Goal: Task Accomplishment & Management: Use online tool/utility

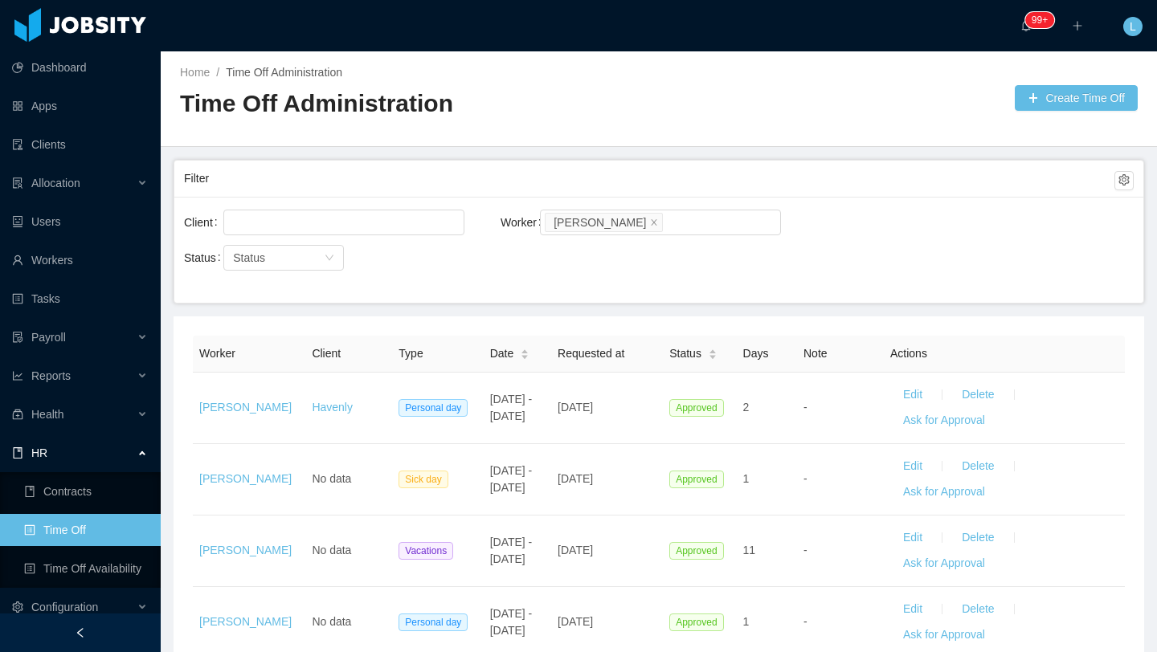
scroll to position [356, 0]
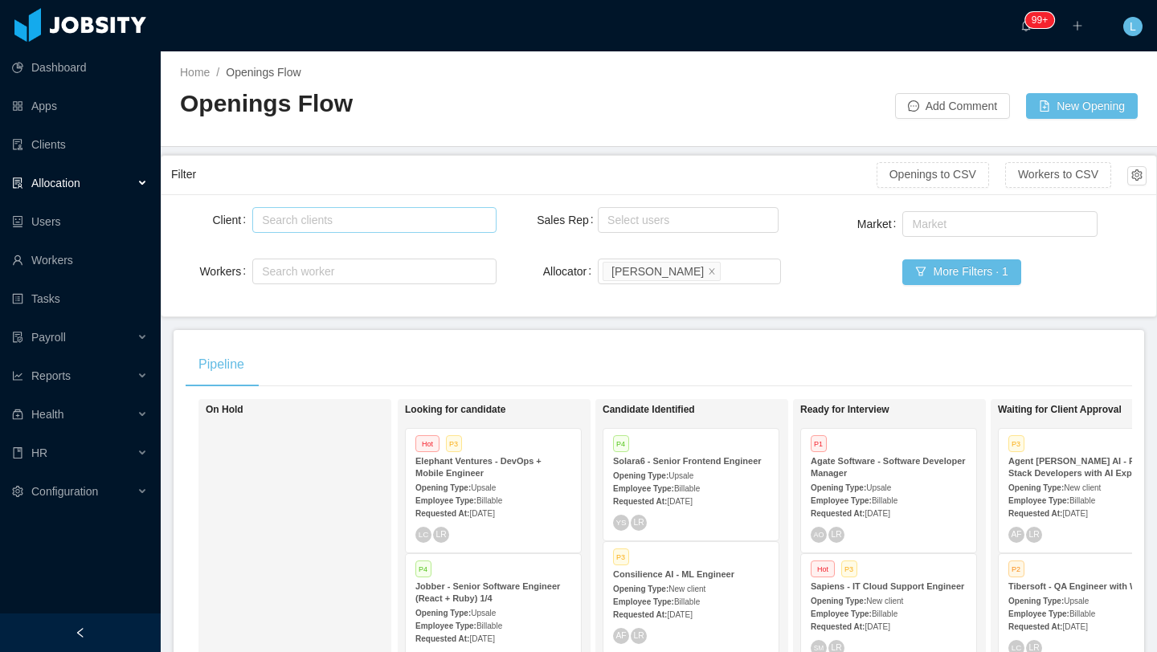
click at [317, 213] on div "Search clients" at bounding box center [370, 220] width 217 height 16
type input "*****"
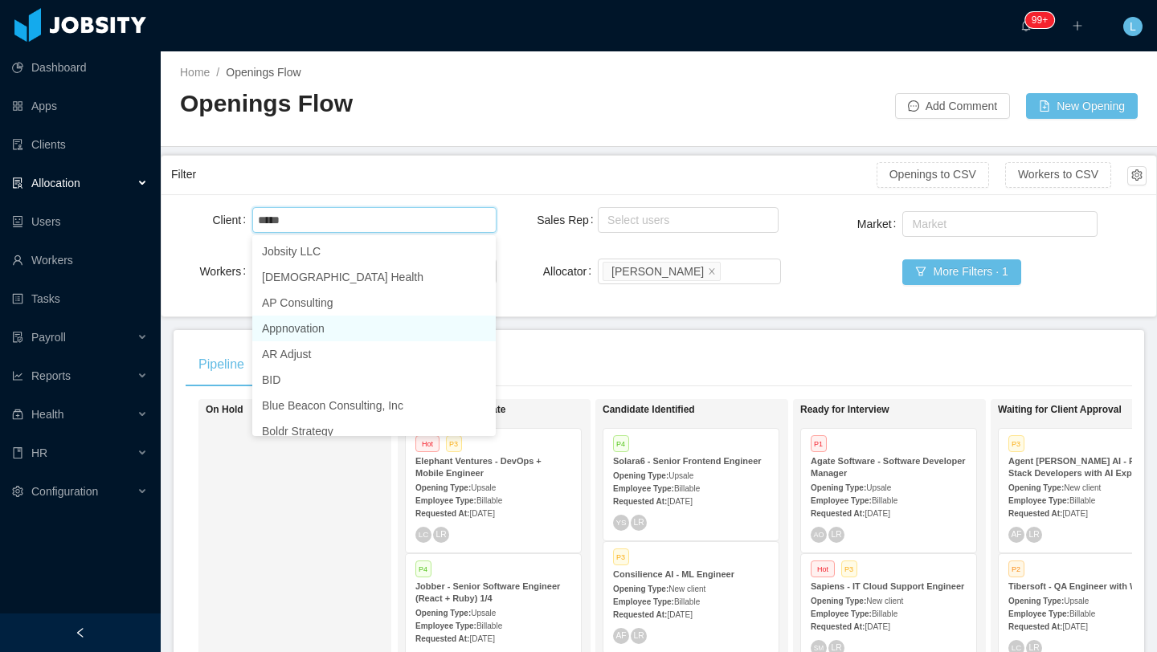
scroll to position [8, 0]
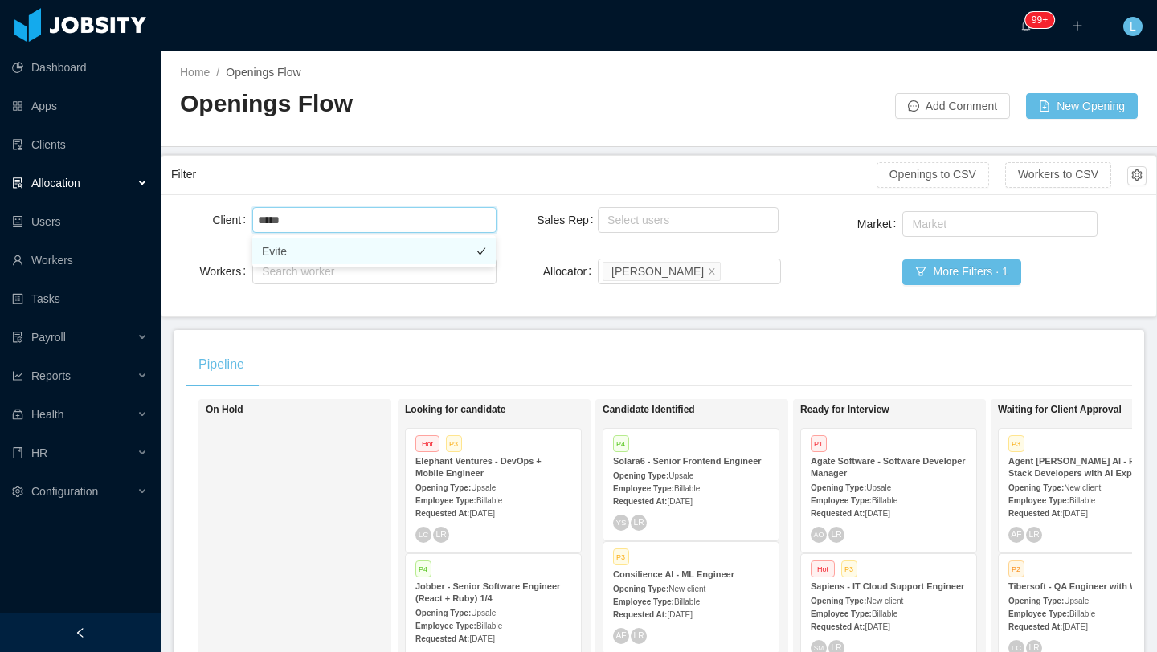
click at [389, 258] on li "Evite" at bounding box center [373, 252] width 243 height 26
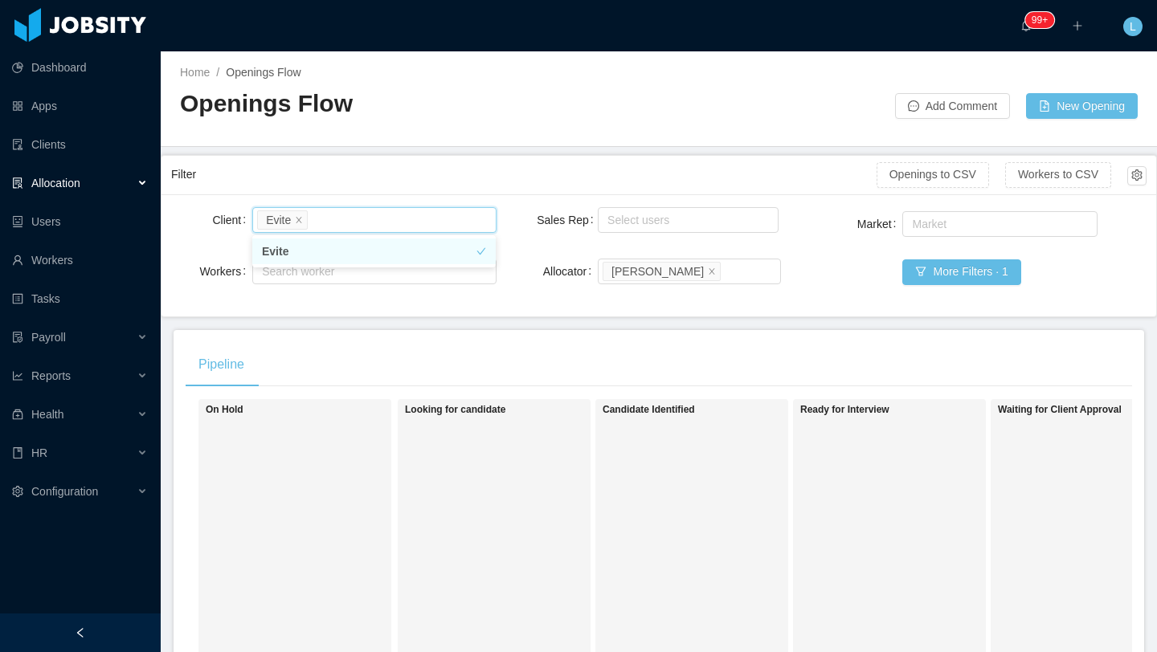
click at [349, 251] on li "Evite" at bounding box center [373, 252] width 243 height 26
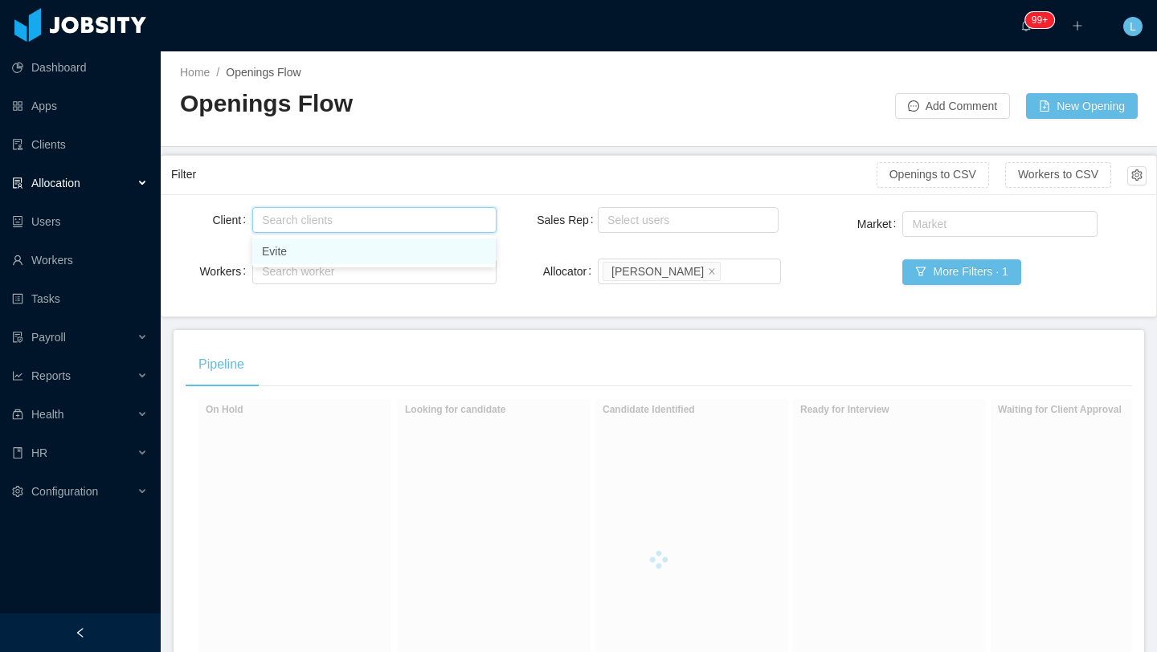
click at [391, 251] on li "Evite" at bounding box center [373, 252] width 243 height 26
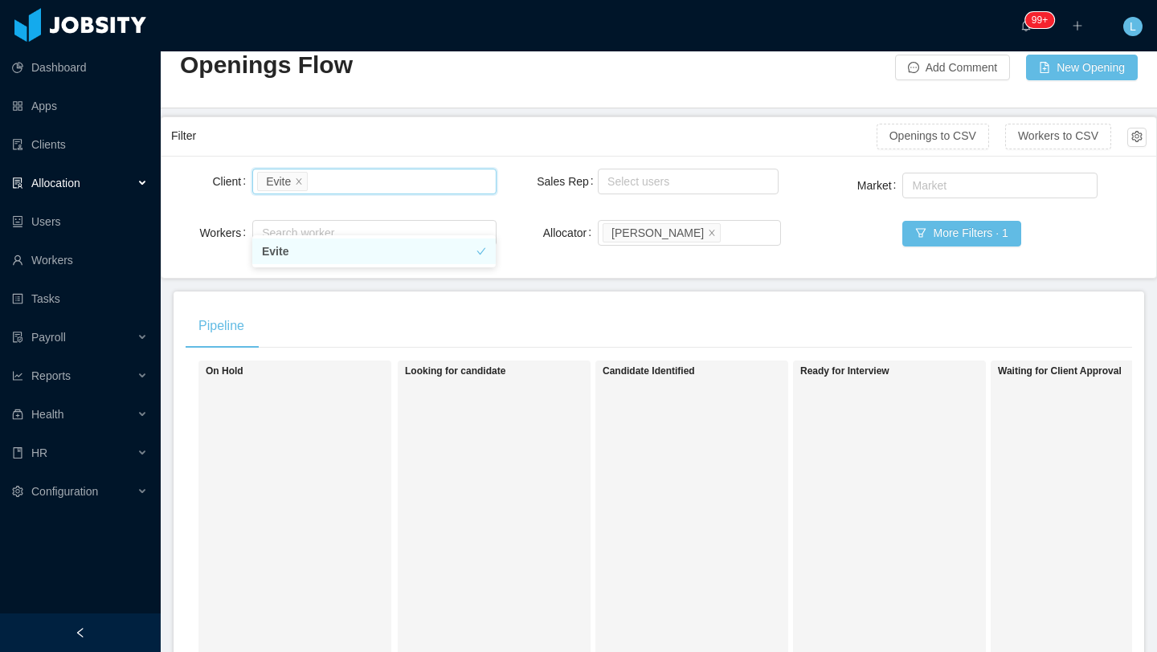
click at [108, 193] on div "Allocation" at bounding box center [80, 183] width 161 height 32
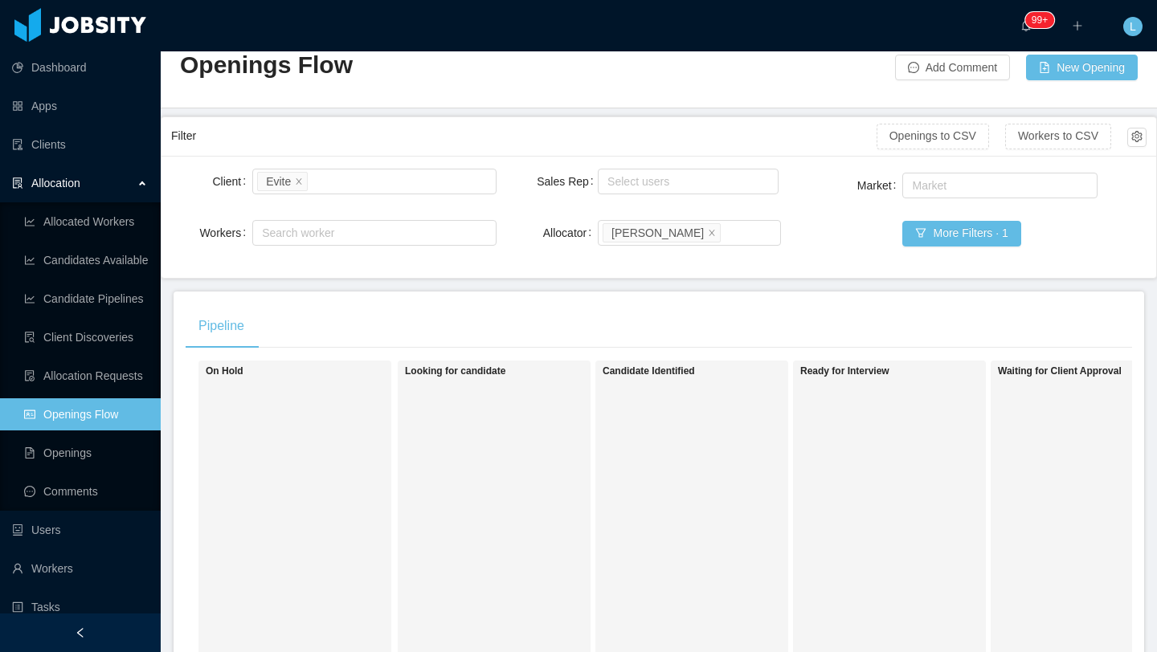
click at [69, 419] on link "Openings Flow" at bounding box center [86, 414] width 124 height 32
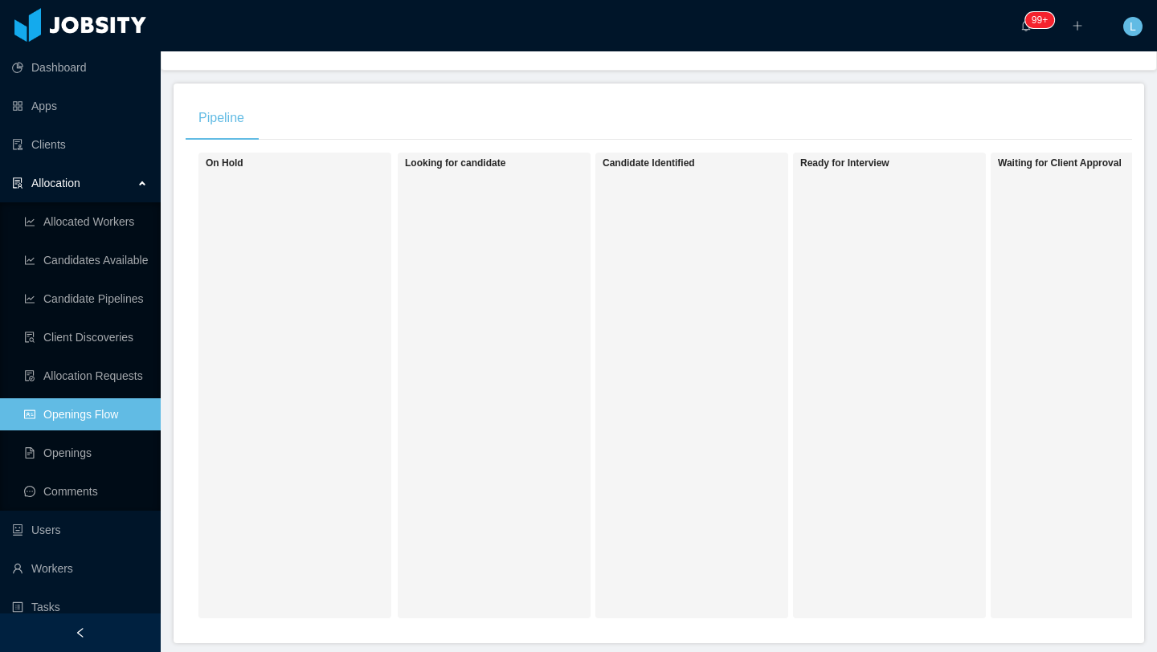
scroll to position [255, 0]
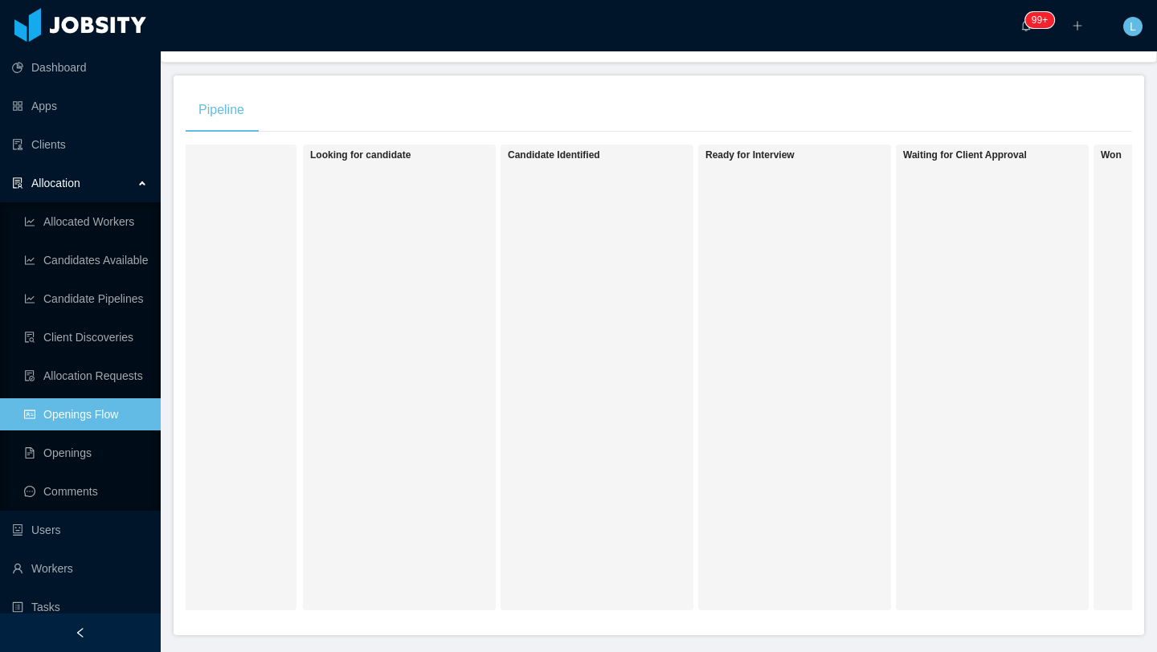
scroll to position [0, 99]
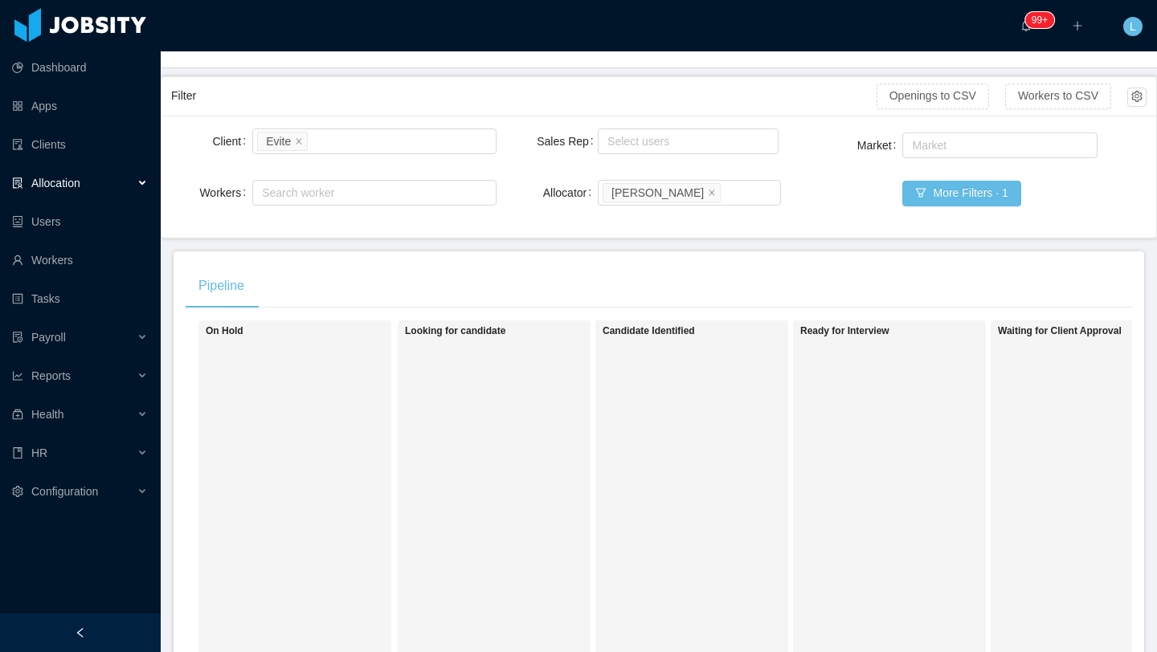
scroll to position [71, 0]
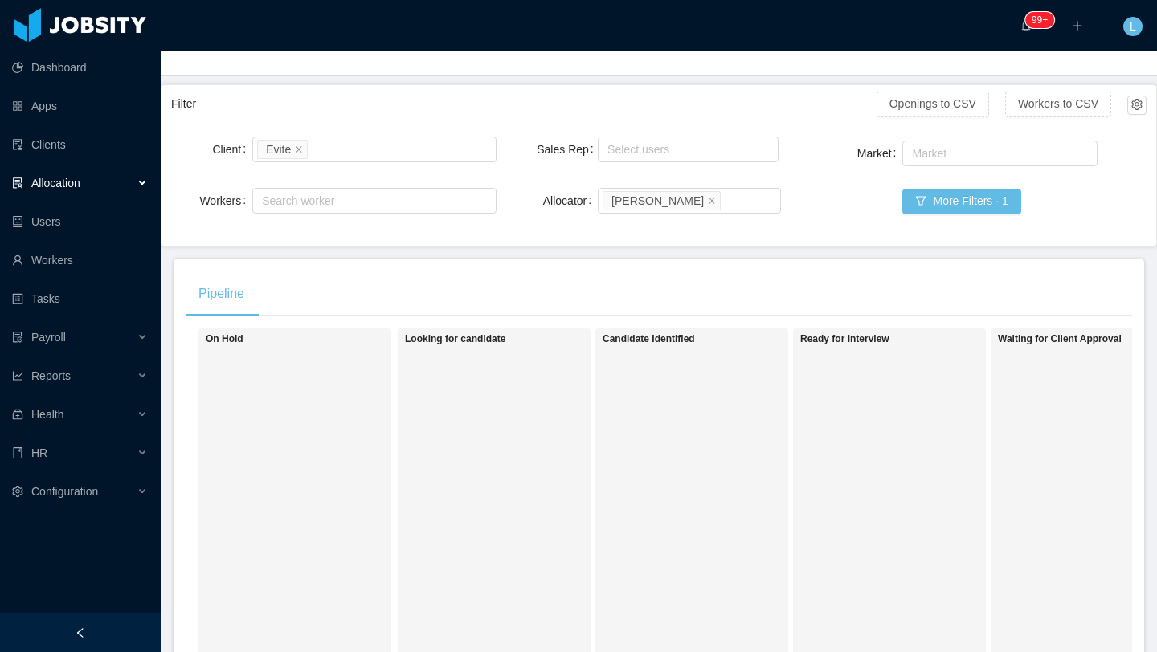
click at [116, 194] on div "Allocation" at bounding box center [80, 183] width 161 height 32
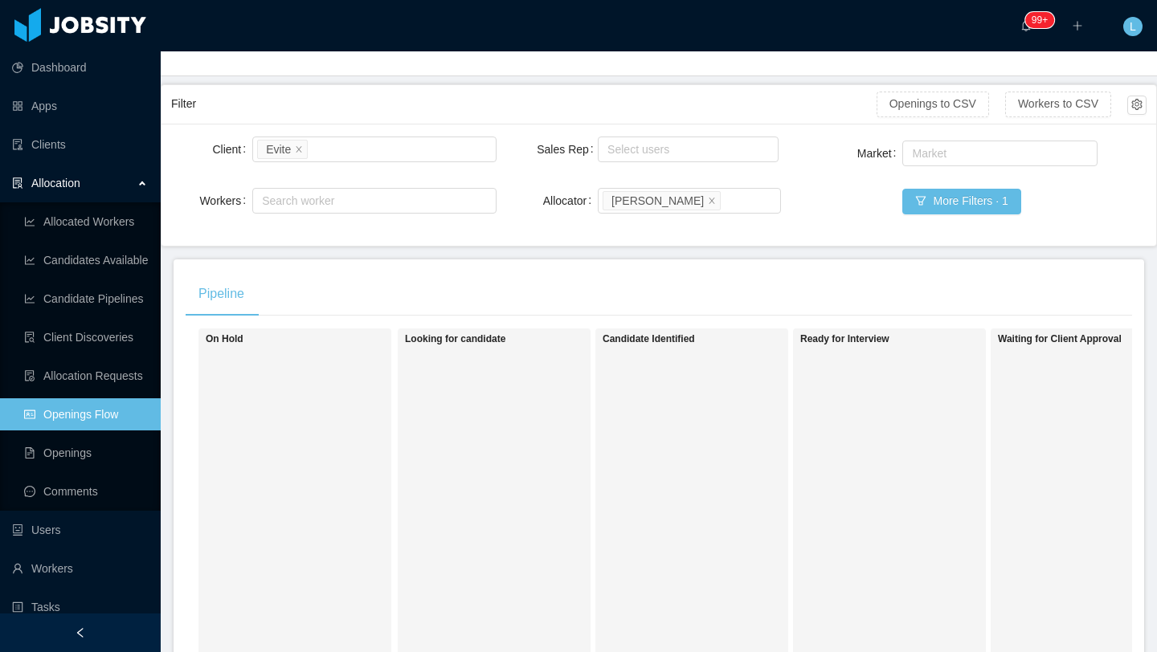
click at [110, 415] on link "Openings Flow" at bounding box center [86, 414] width 124 height 32
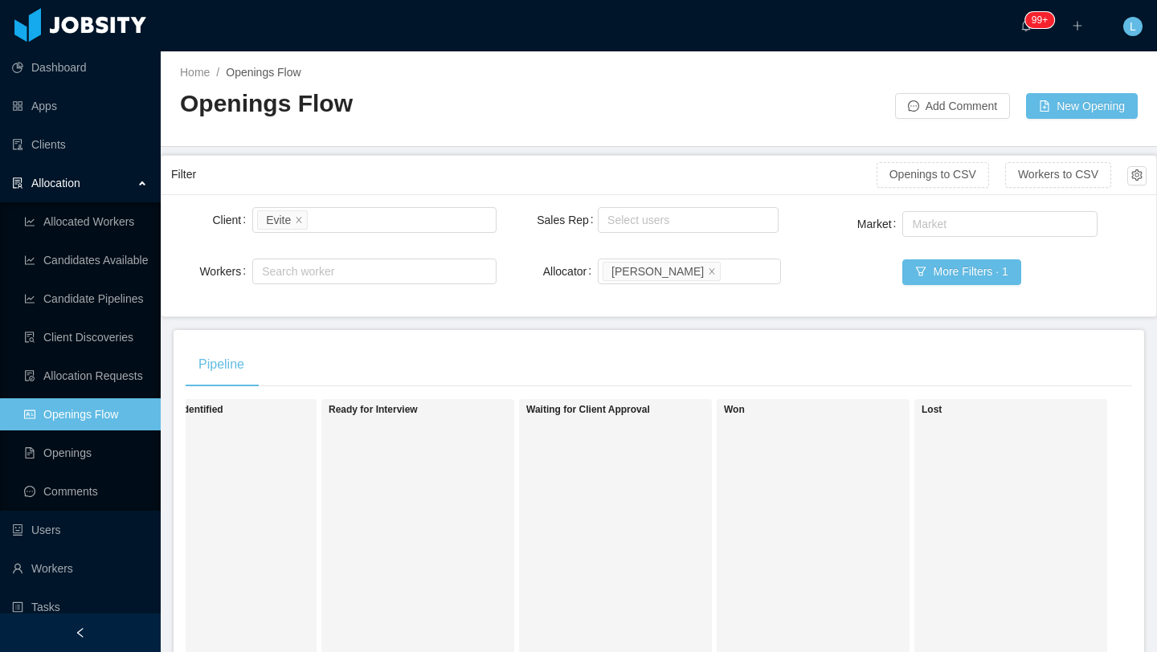
scroll to position [0, 472]
click at [56, 154] on link "Clients" at bounding box center [80, 145] width 136 height 32
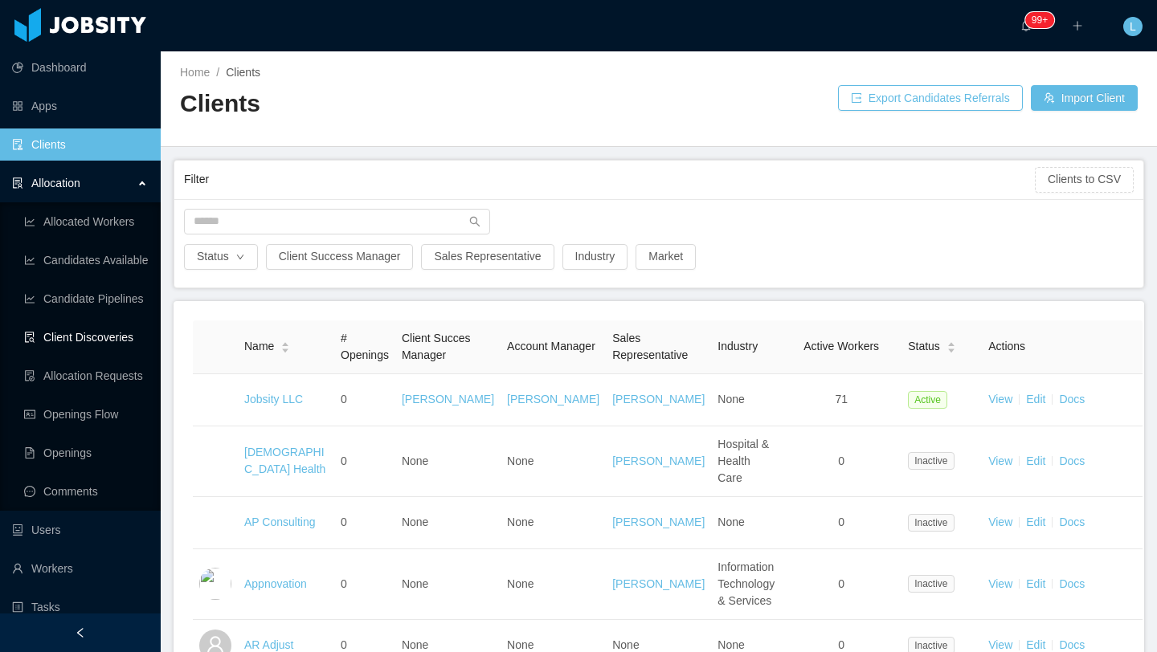
scroll to position [25, 0]
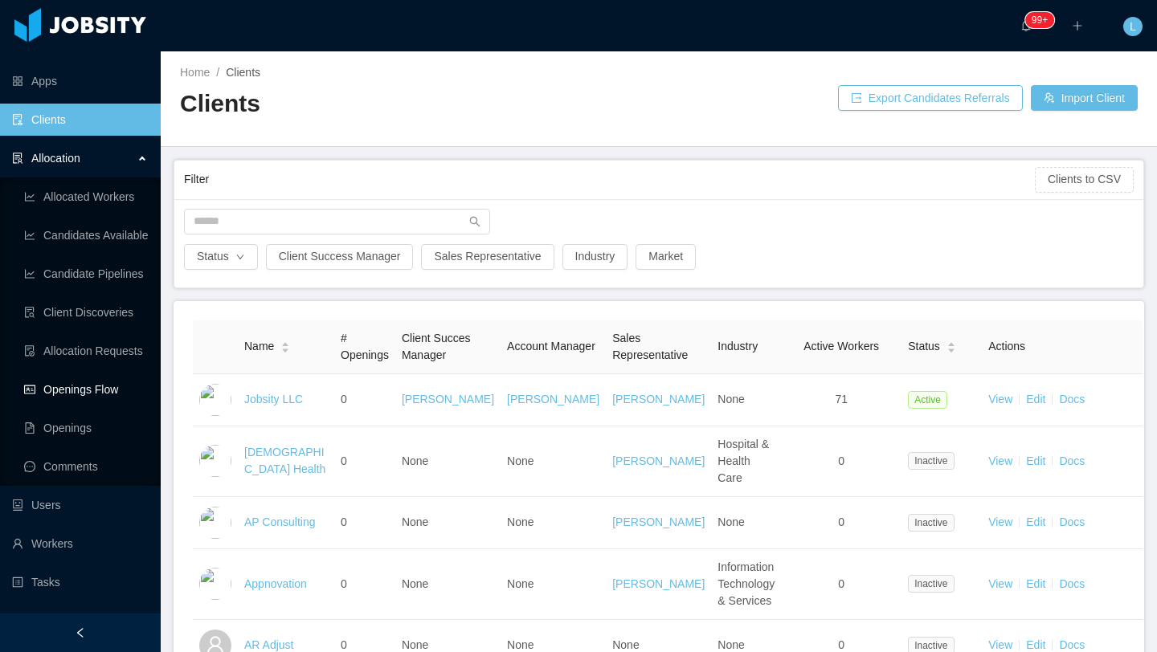
click at [90, 380] on link "Openings Flow" at bounding box center [86, 390] width 124 height 32
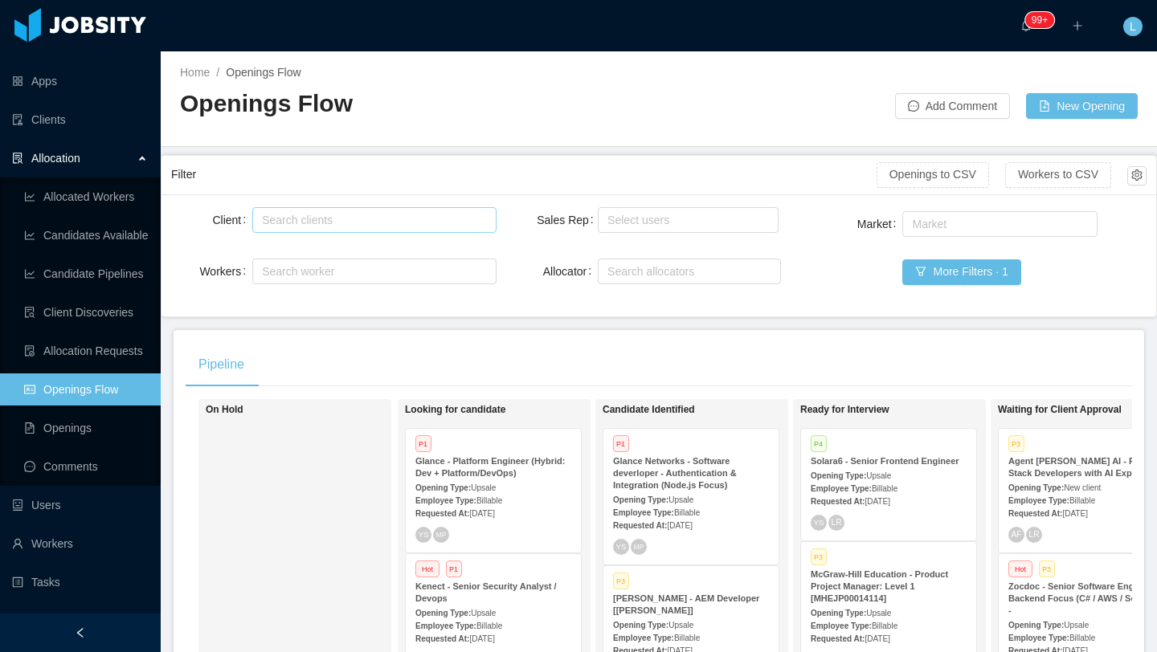
click at [339, 220] on div "Search clients" at bounding box center [370, 220] width 217 height 16
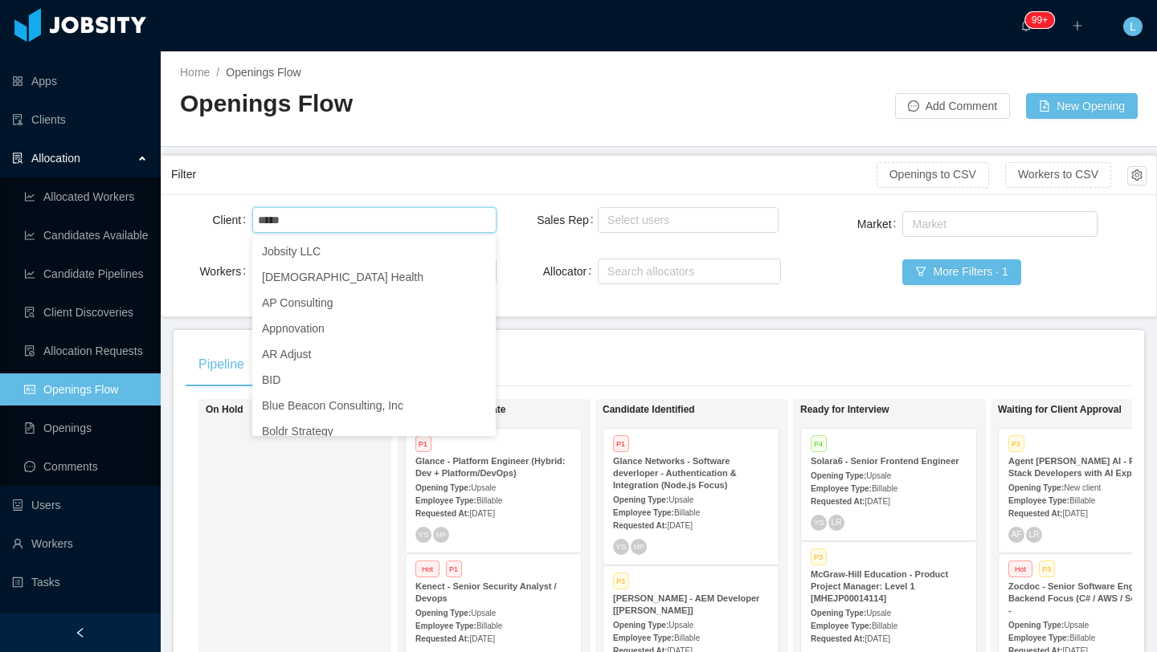
type input "*****"
click at [372, 227] on div "Search clients ***** Evite" at bounding box center [371, 220] width 229 height 24
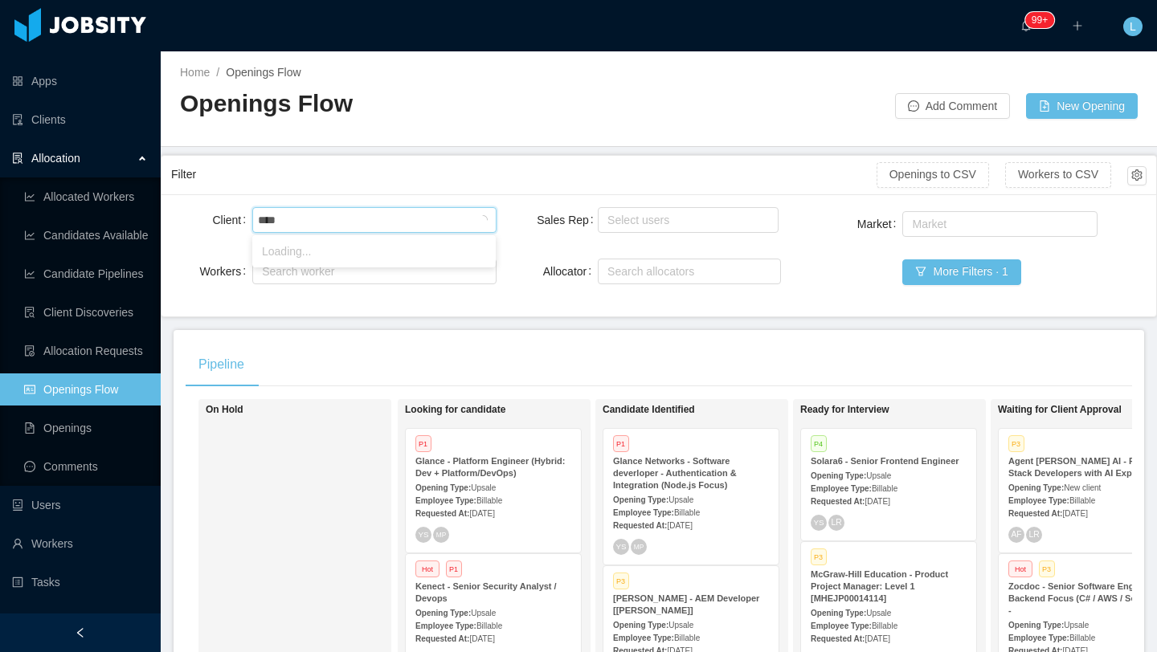
type input "*****"
click at [324, 251] on li "Evite" at bounding box center [373, 252] width 243 height 26
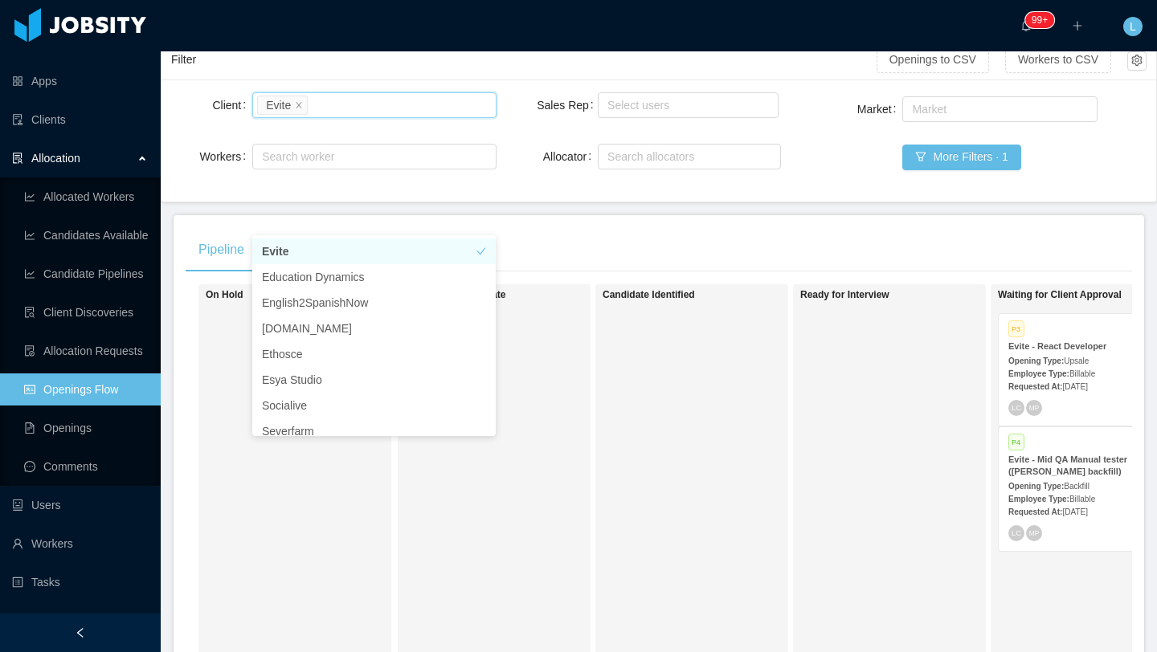
scroll to position [114, 0]
click at [706, 474] on div "Candidate Identified" at bounding box center [715, 518] width 225 height 452
click at [1062, 385] on span "[DATE]" at bounding box center [1074, 387] width 25 height 9
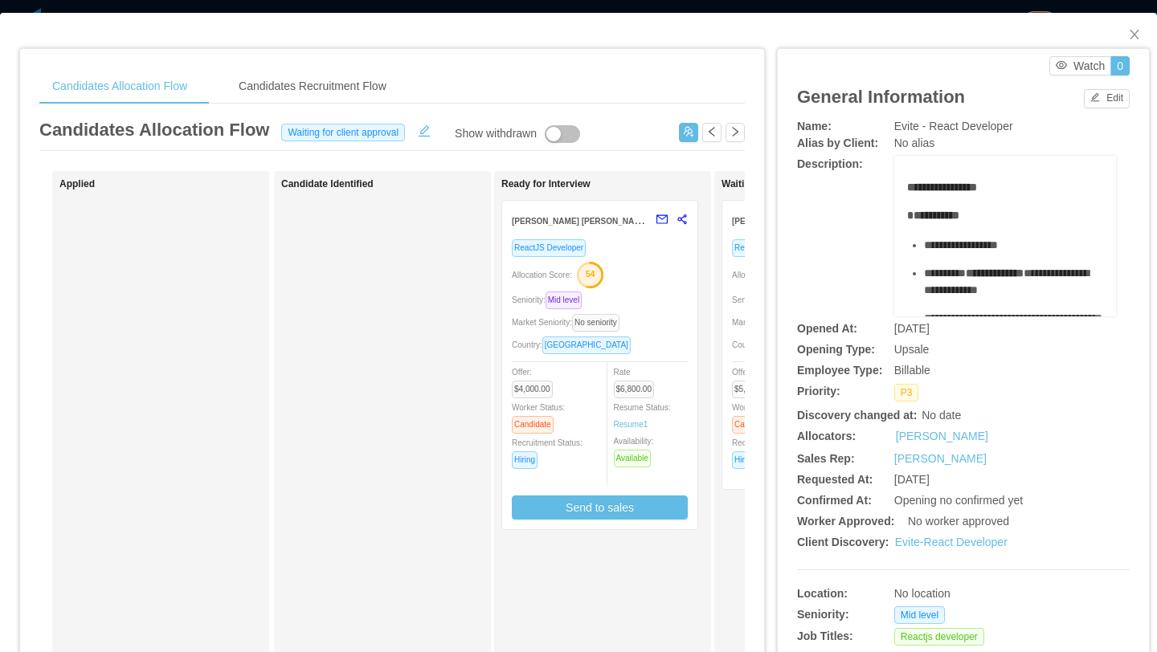
scroll to position [0, 80]
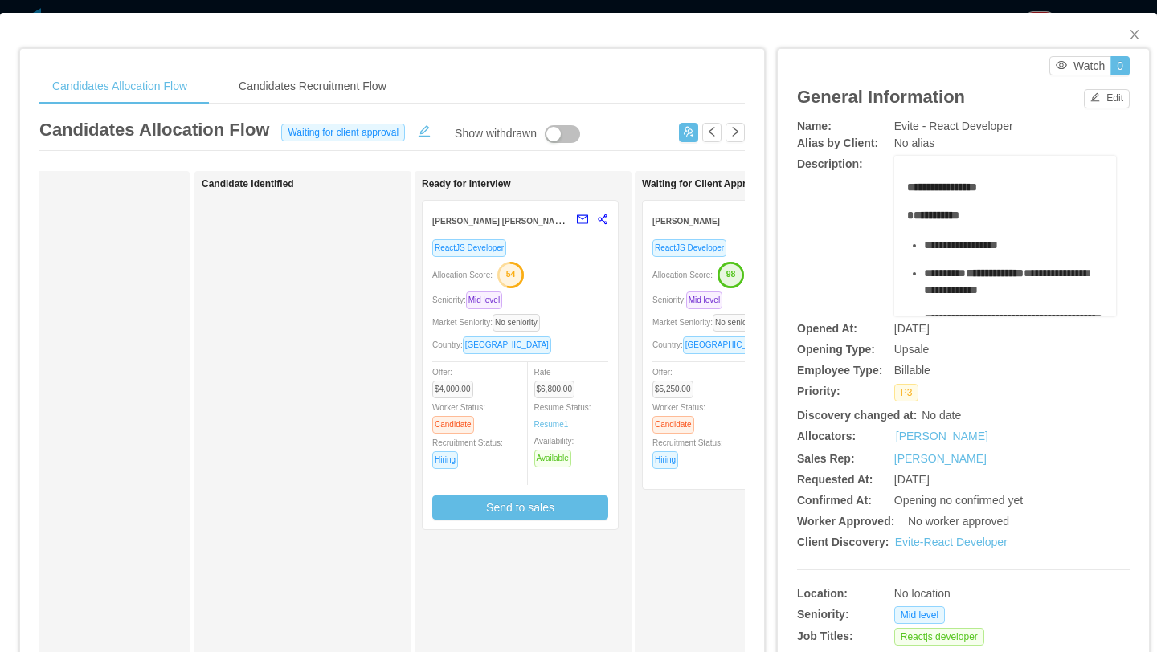
click at [582, 333] on div "ReactJS Developer Allocation Score: 54 Seniority: Mid level Market Seniority: N…" at bounding box center [520, 379] width 176 height 281
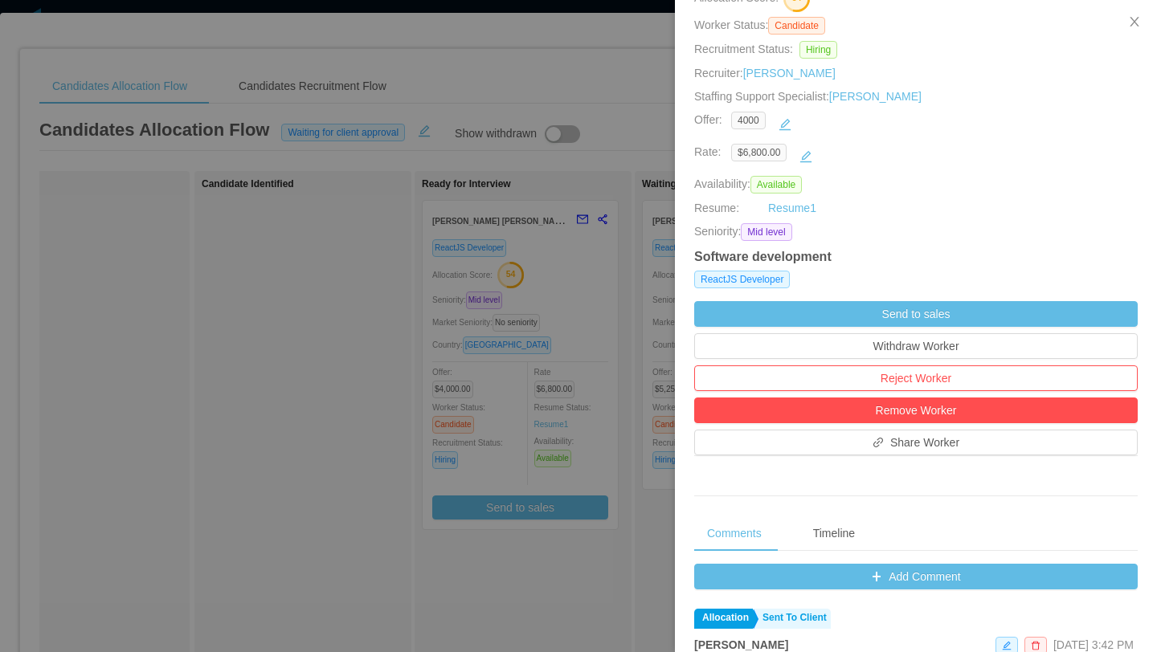
scroll to position [187, 0]
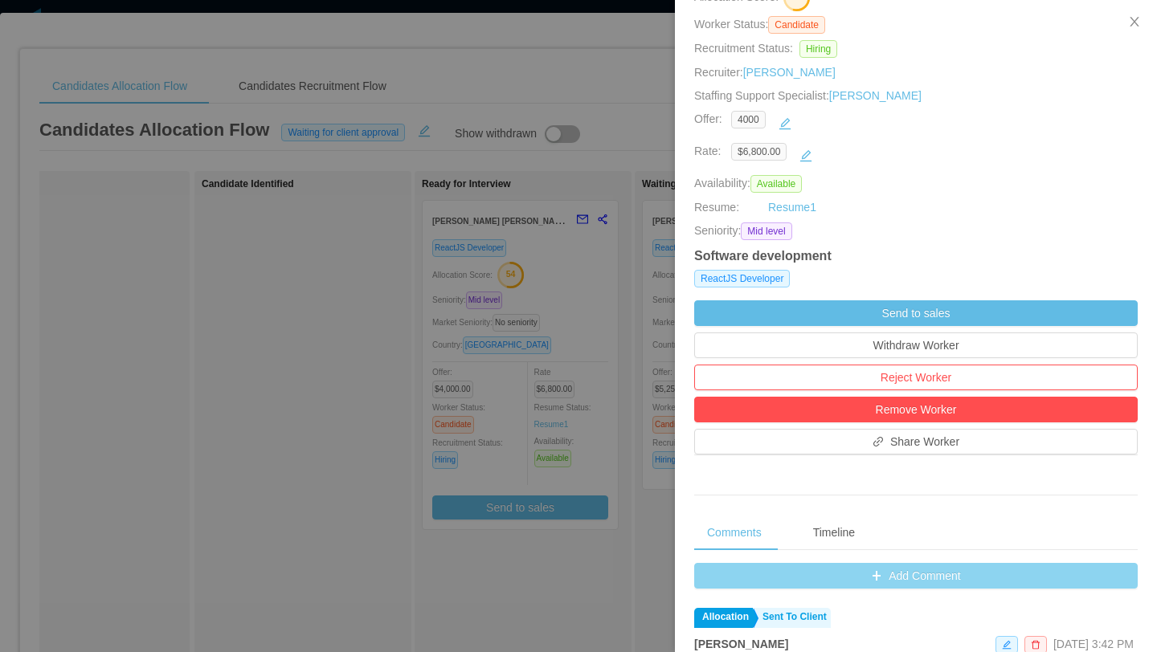
click at [894, 582] on button "Add Comment" at bounding box center [915, 576] width 443 height 26
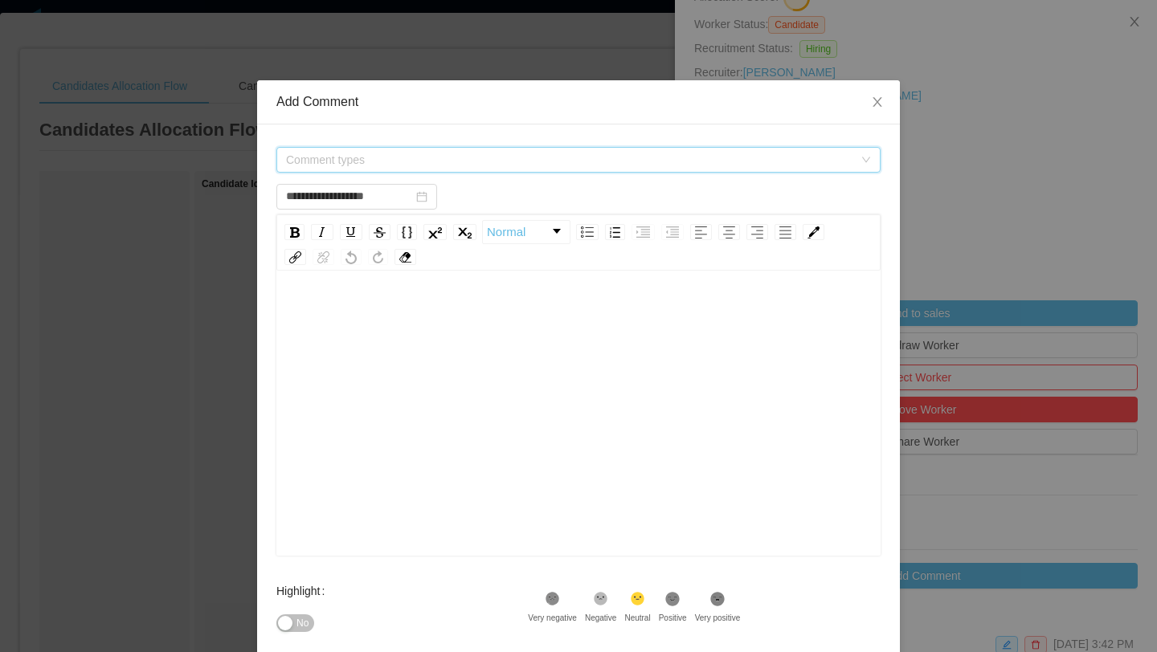
click at [660, 162] on span "Comment types" at bounding box center [569, 160] width 567 height 16
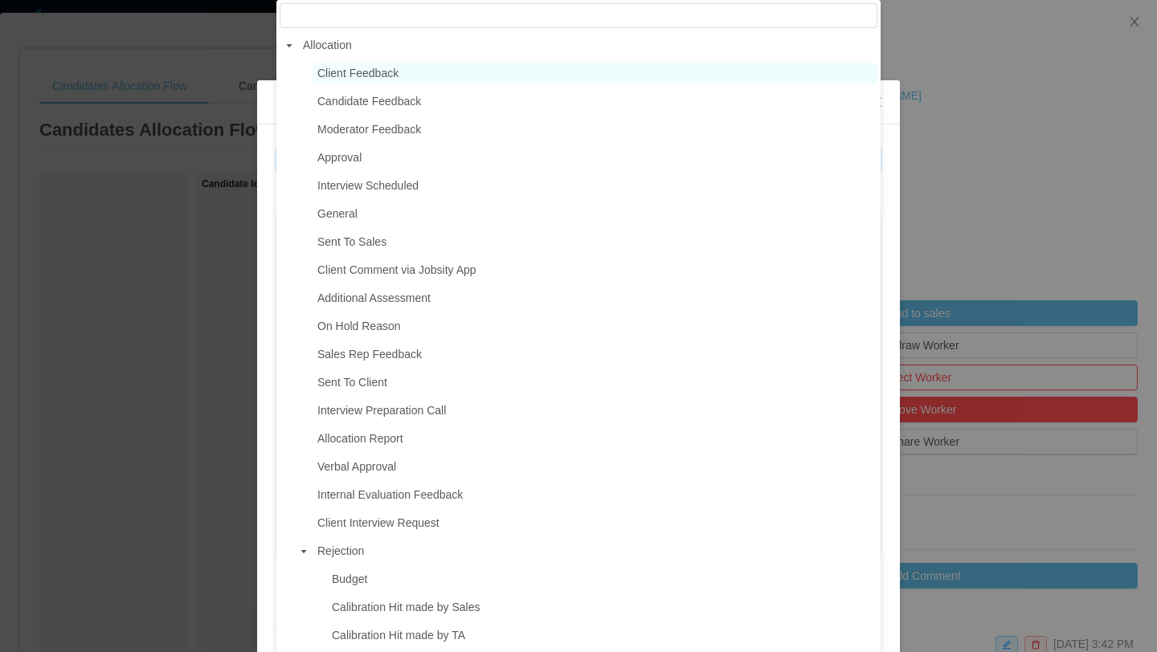
click at [398, 80] on span "Client Feedback" at bounding box center [357, 73] width 81 height 13
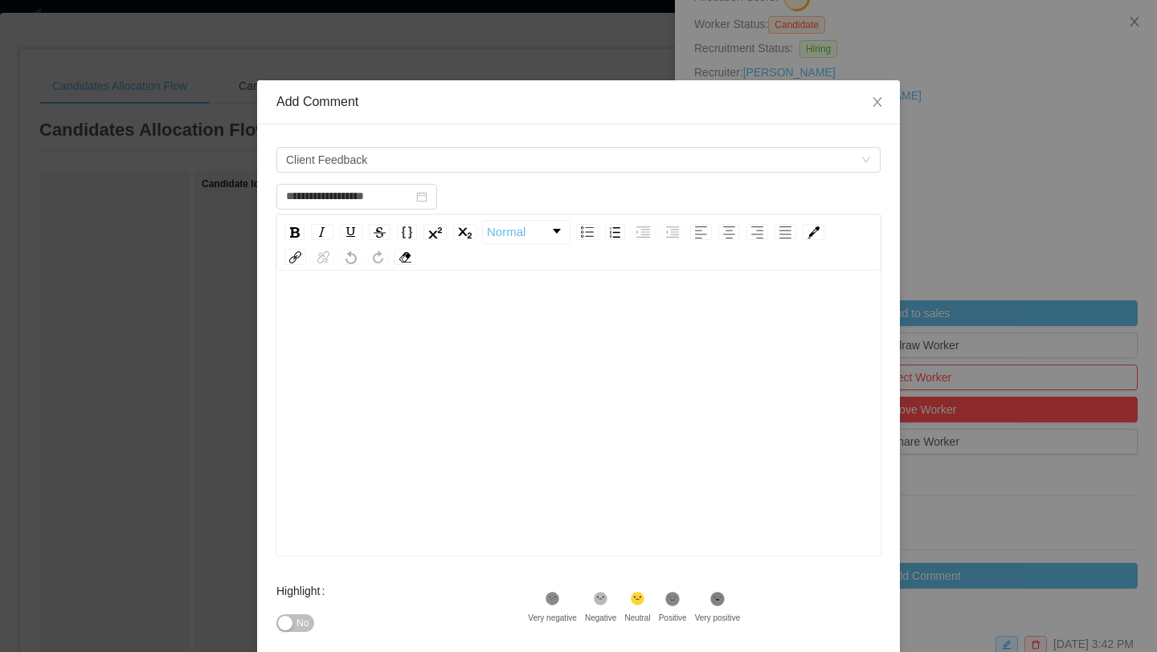
click at [315, 302] on div "rdw-editor" at bounding box center [578, 314] width 579 height 32
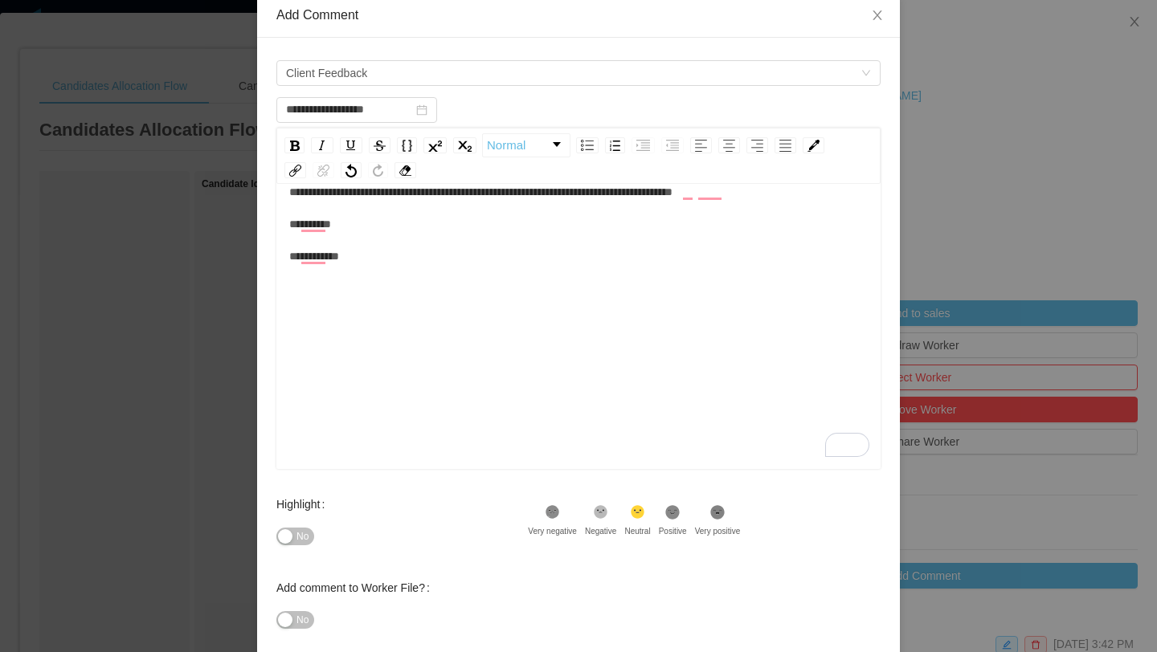
scroll to position [171, 0]
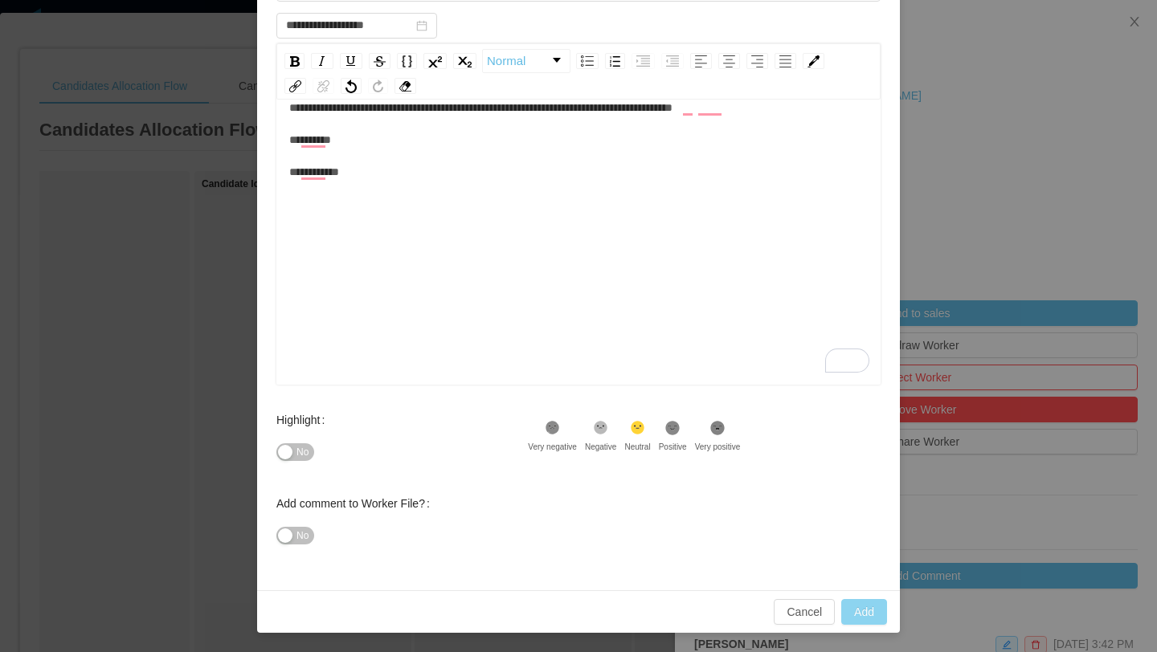
click at [862, 620] on button "Add" at bounding box center [864, 612] width 46 height 26
type input "**********"
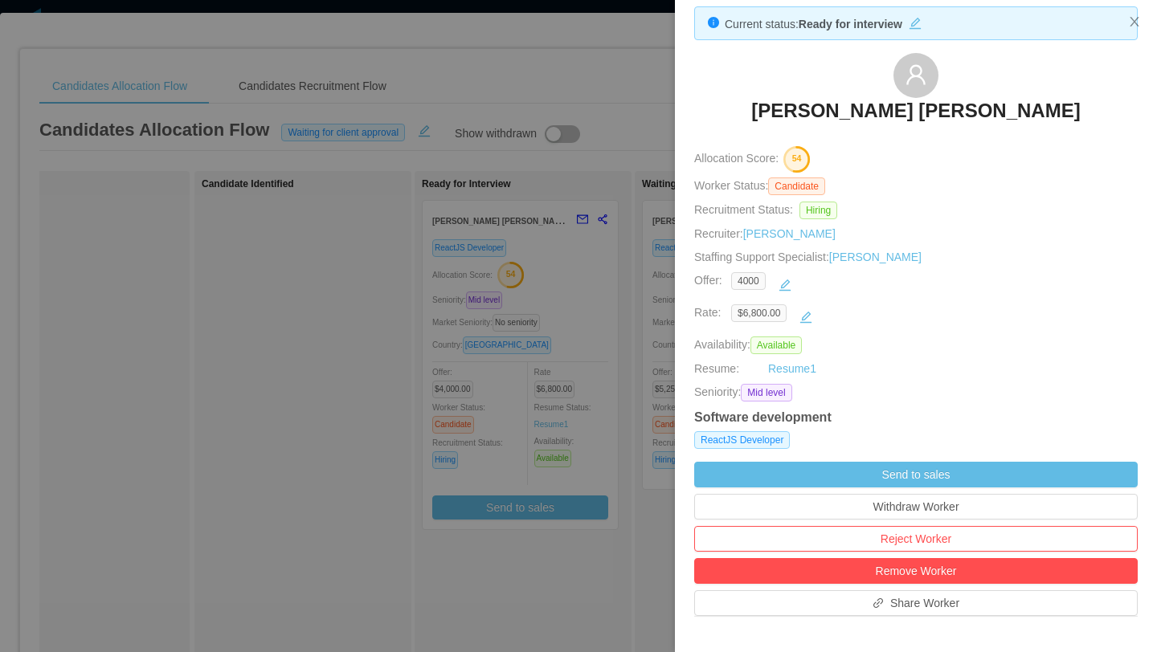
scroll to position [40, 0]
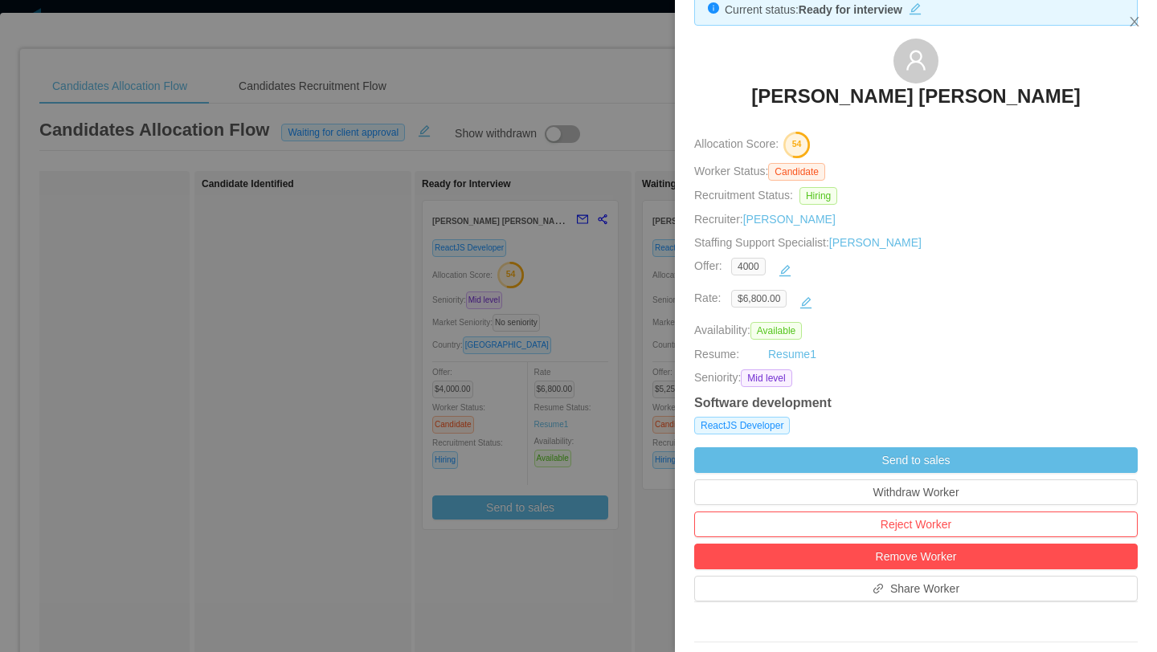
click at [276, 496] on div at bounding box center [578, 326] width 1157 height 652
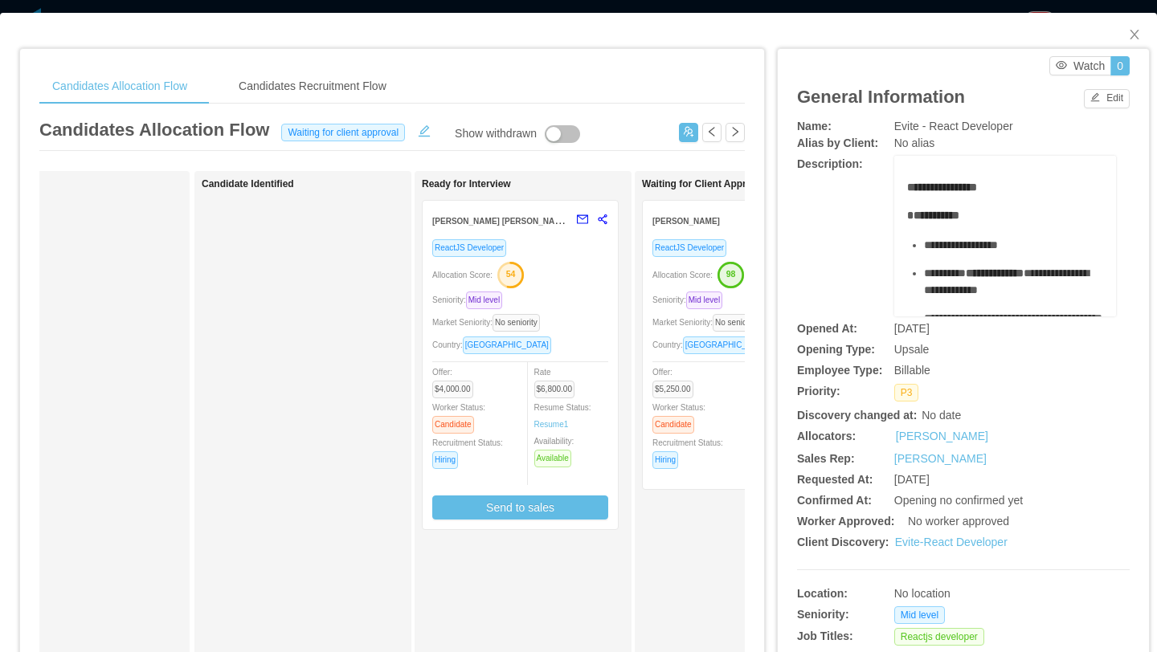
click at [729, 411] on div "Offer: $5,250.00 Worker Status: Candidate Recruitment Status: Hiring" at bounding box center [696, 416] width 88 height 106
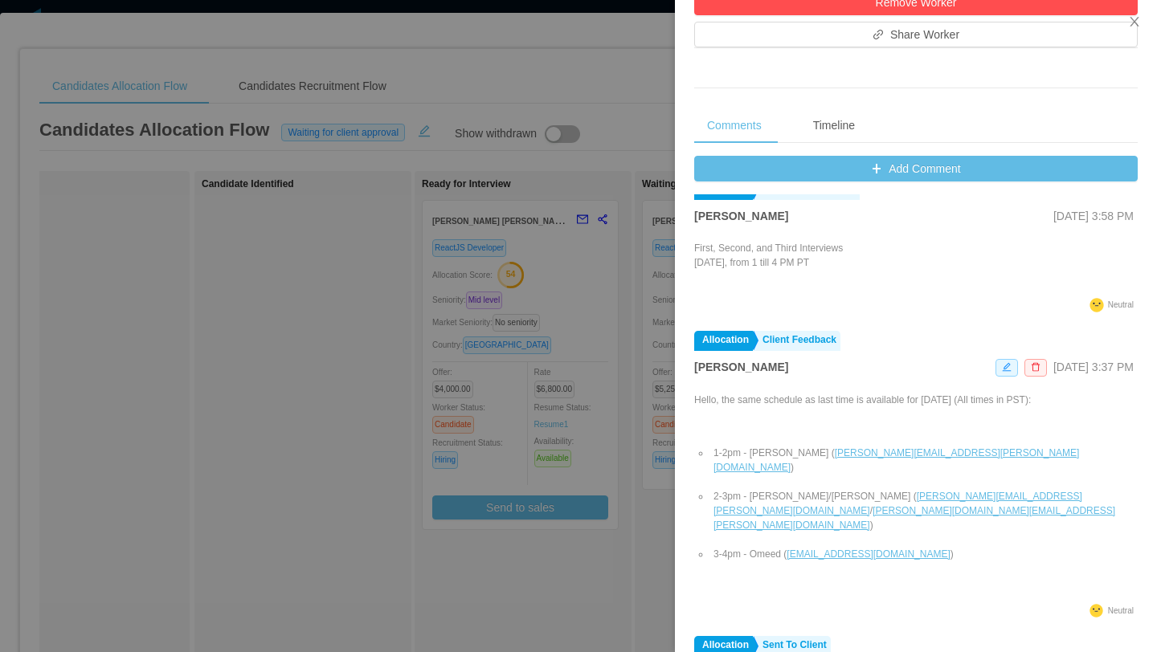
scroll to position [199, 0]
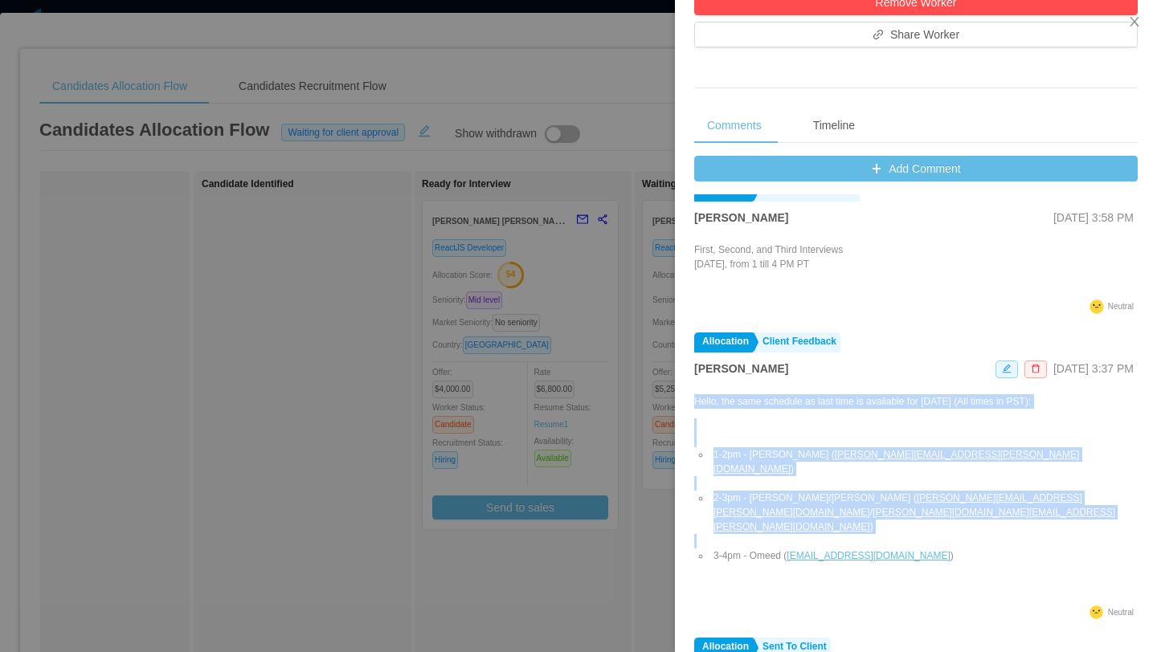
drag, startPoint x: 695, startPoint y: 399, endPoint x: 964, endPoint y: 529, distance: 299.0
click at [964, 529] on div "Hello, the same schedule as last time is available for [DATE] (All times in PST…" at bounding box center [915, 497] width 443 height 207
copy div "Hello, the same schedule as last time is available for [DATE] (All times in PST…"
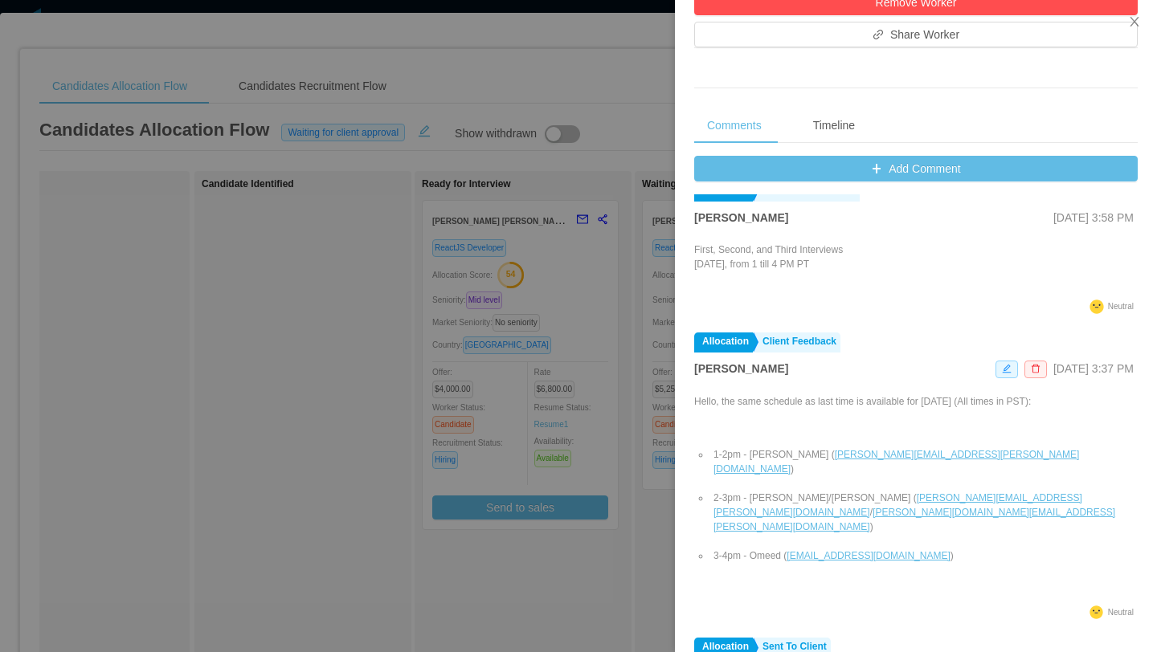
click at [301, 392] on div at bounding box center [578, 326] width 1157 height 652
